Goal: Task Accomplishment & Management: Manage account settings

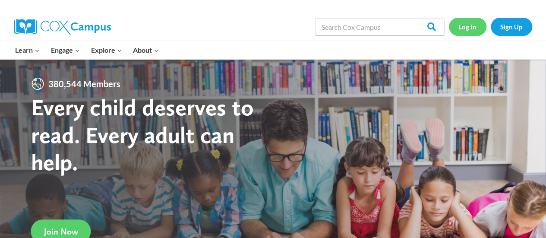
click at [466, 23] on link "Log In" at bounding box center [468, 27] width 38 height 18
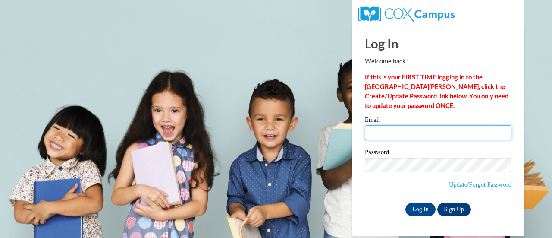
click at [405, 132] on input "Email" at bounding box center [438, 132] width 147 height 15
type input "[PERSON_NAME][EMAIL_ADDRESS][DOMAIN_NAME]"
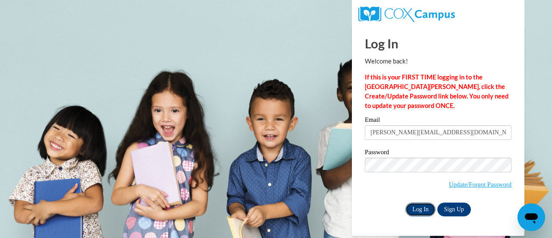
click at [420, 209] on input "Log In" at bounding box center [421, 209] width 30 height 14
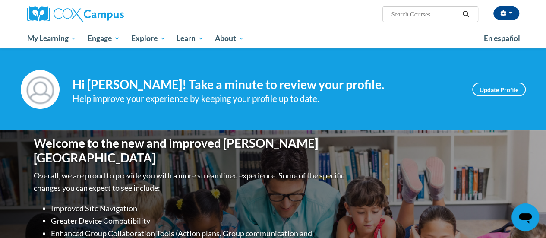
scroll to position [210, 0]
